Goal: Navigation & Orientation: Find specific page/section

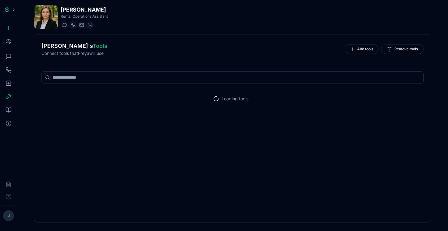
click at [11, 82] on rect at bounding box center [8, 83] width 5 height 5
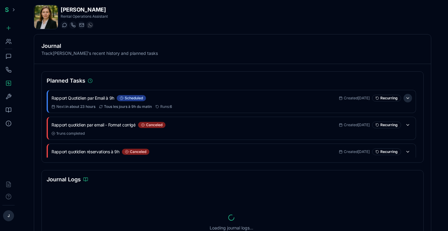
click at [408, 98] on button at bounding box center [407, 98] width 9 height 9
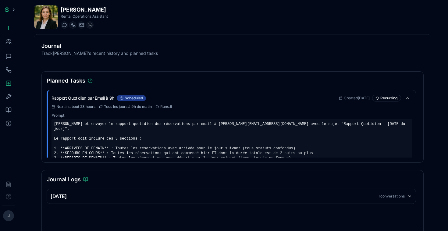
click at [9, 43] on icon at bounding box center [8, 41] width 6 height 6
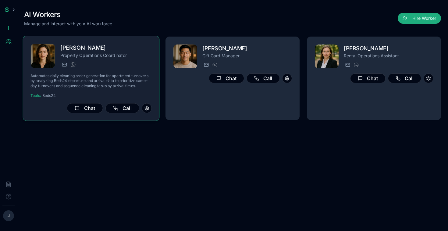
click at [107, 52] on h2 "[PERSON_NAME]" at bounding box center [105, 48] width 91 height 9
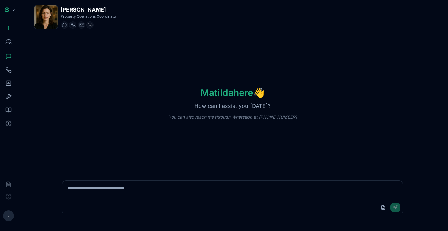
click at [5, 83] on icon at bounding box center [8, 83] width 6 height 6
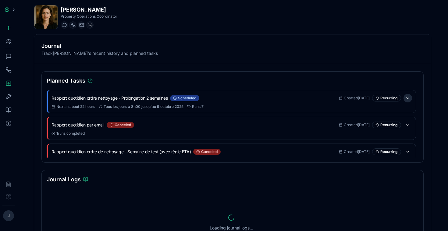
click at [408, 98] on button at bounding box center [407, 98] width 9 height 9
